Goal: Browse casually

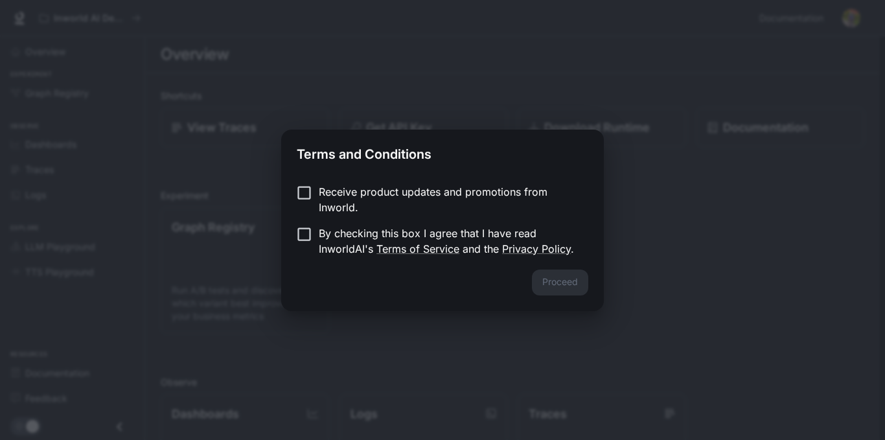
click at [303, 204] on label "Receive product updates and promotions from Inworld." at bounding box center [434, 199] width 288 height 31
click at [582, 285] on button "Proceed" at bounding box center [560, 283] width 56 height 26
